Goal: Task Accomplishment & Management: Manage account settings

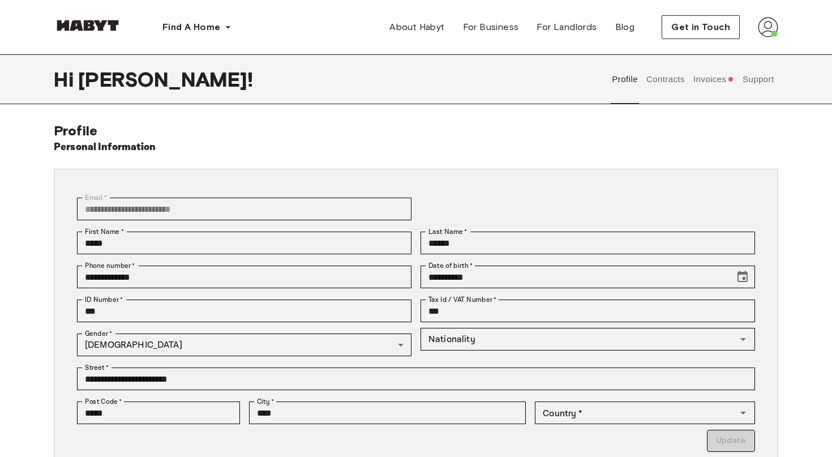
type input "******"
type input "**"
click at [565, 84] on button "Contracts" at bounding box center [584, 79] width 41 height 50
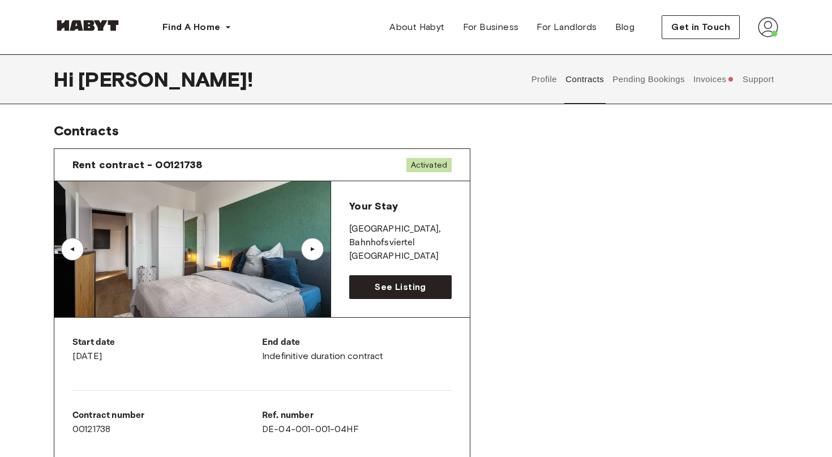
click at [700, 81] on button "Invoices" at bounding box center [714, 79] width 44 height 50
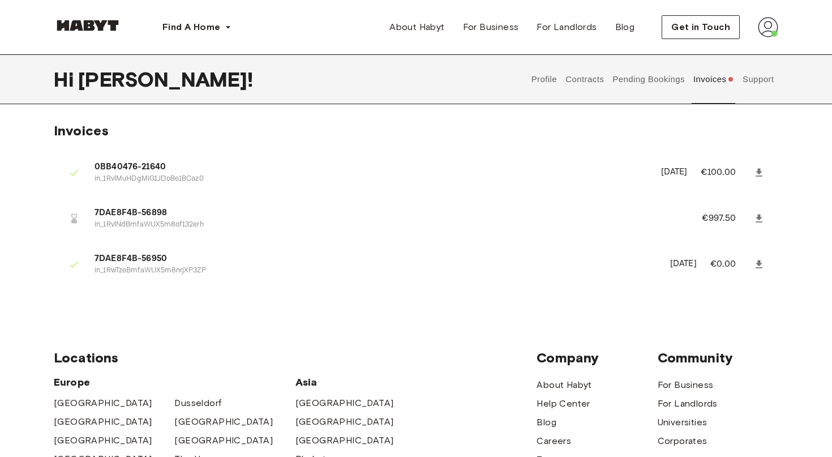
click at [654, 82] on button "Pending Bookings" at bounding box center [648, 79] width 75 height 50
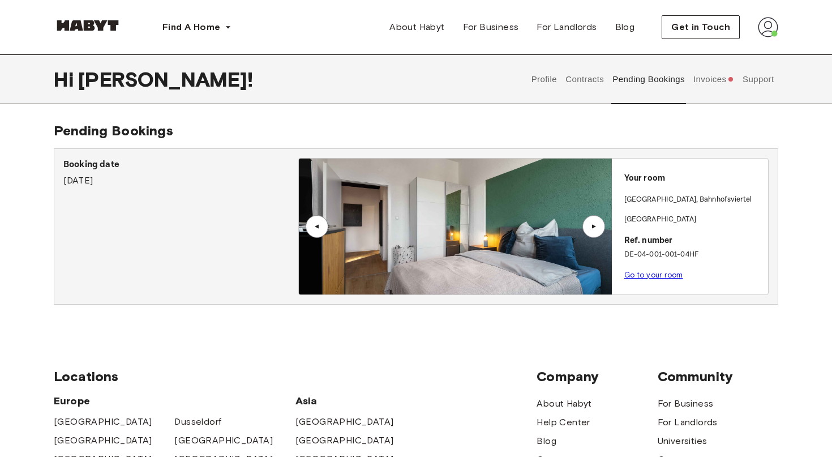
click at [592, 231] on div "▲" at bounding box center [593, 226] width 23 height 23
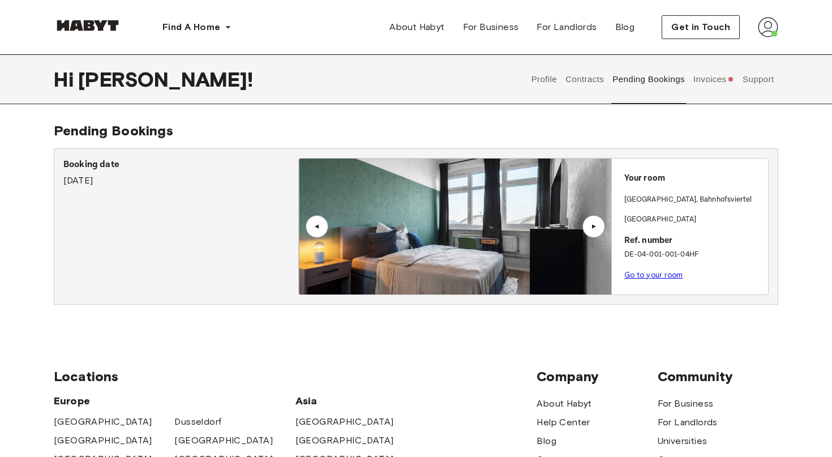
click at [590, 71] on button "Contracts" at bounding box center [584, 79] width 41 height 50
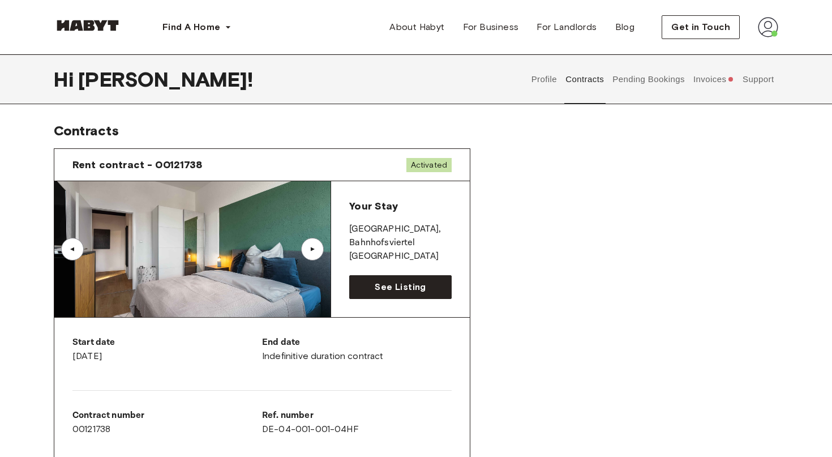
click at [543, 74] on button "Profile" at bounding box center [544, 79] width 29 height 50
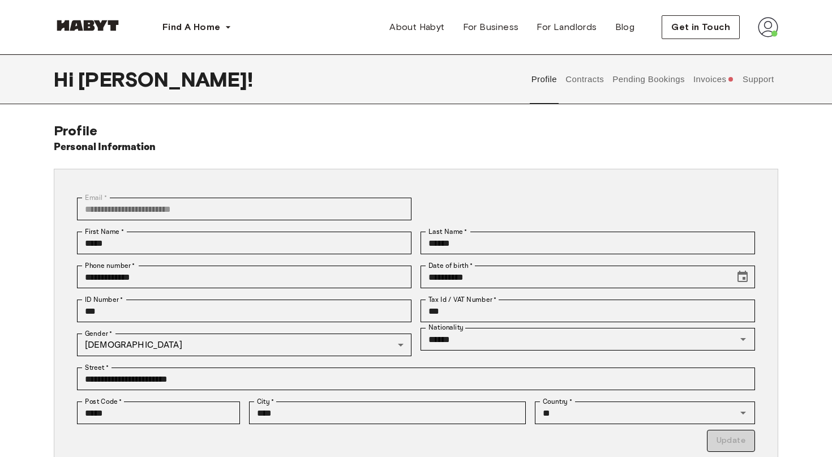
click at [585, 84] on button "Contracts" at bounding box center [584, 79] width 41 height 50
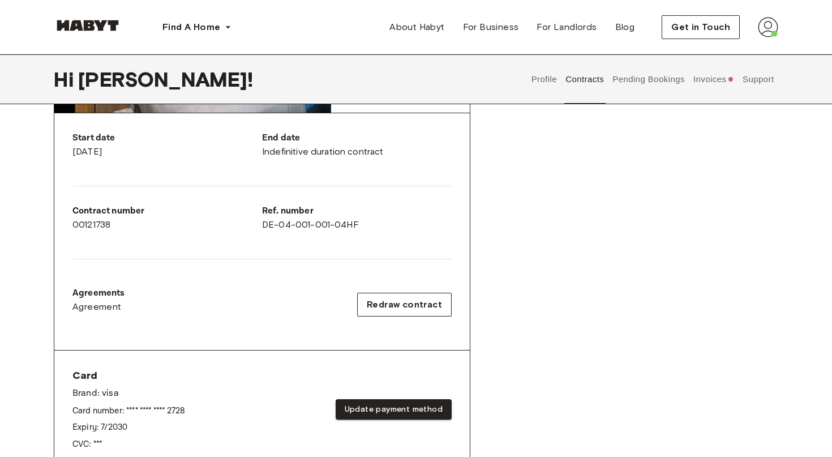
scroll to position [199, 0]
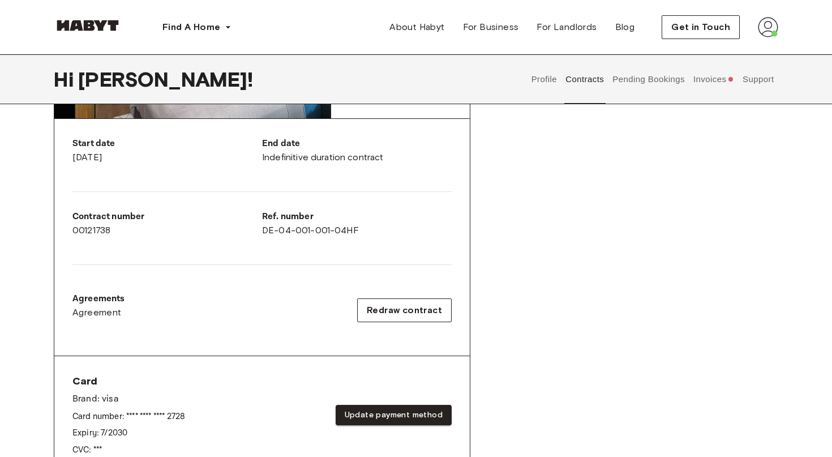
click at [113, 151] on div "Start date [DATE]" at bounding box center [167, 150] width 190 height 27
click at [404, 307] on span "Redraw contract" at bounding box center [404, 310] width 75 height 14
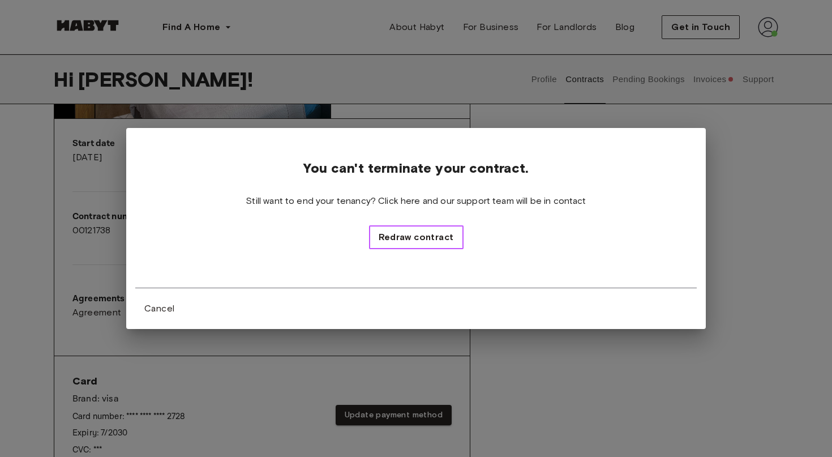
click at [397, 234] on span "Redraw contract" at bounding box center [416, 237] width 75 height 14
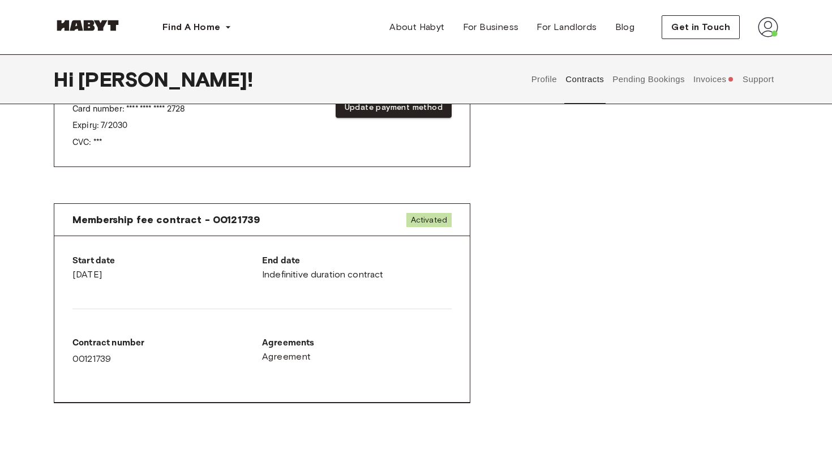
scroll to position [568, 0]
drag, startPoint x: 111, startPoint y: 272, endPoint x: 205, endPoint y: 270, distance: 94.0
click at [205, 270] on div "Start date [DATE]" at bounding box center [167, 266] width 190 height 27
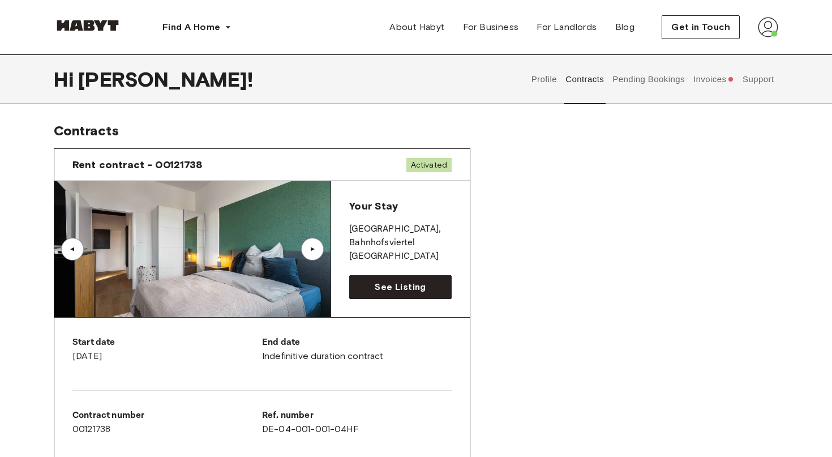
scroll to position [0, 0]
click at [706, 27] on span "Get in Touch" at bounding box center [700, 27] width 59 height 14
